Goal: Information Seeking & Learning: Check status

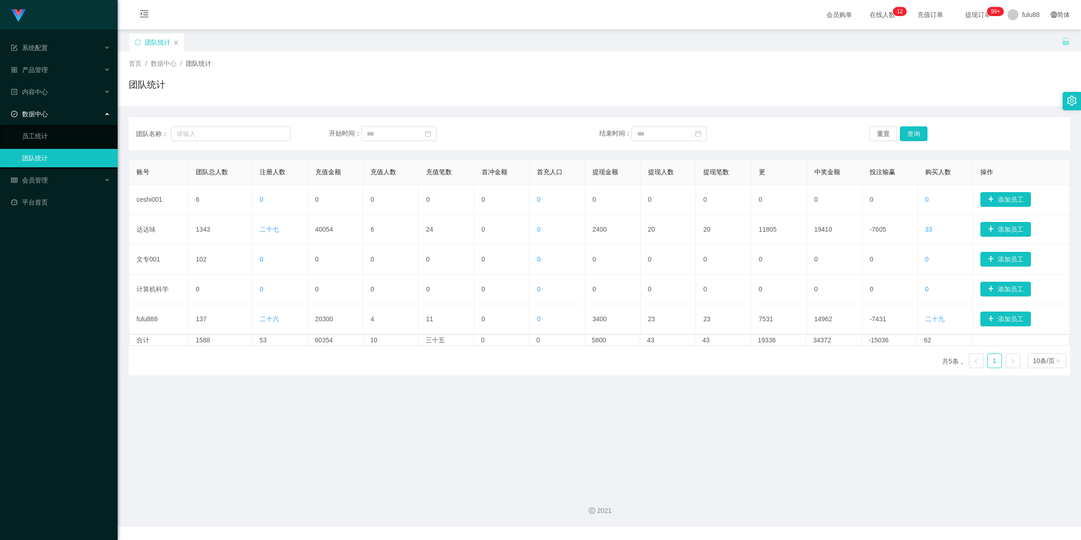
click at [420, 432] on main "关闭门户 关闭右侧 关闭其他 刷新页面 团队统计 首页 / 数据中心 / 团队统计 / 团队统计 团队名称： 开始时间： 结束时间： 重置 查询 账号 团队总…" at bounding box center [599, 256] width 963 height 454
click at [665, 69] on div "首页 / 数据中心 / 团队统计 / 团队统计" at bounding box center [599, 79] width 941 height 40
